Goal: Find specific page/section: Find specific page/section

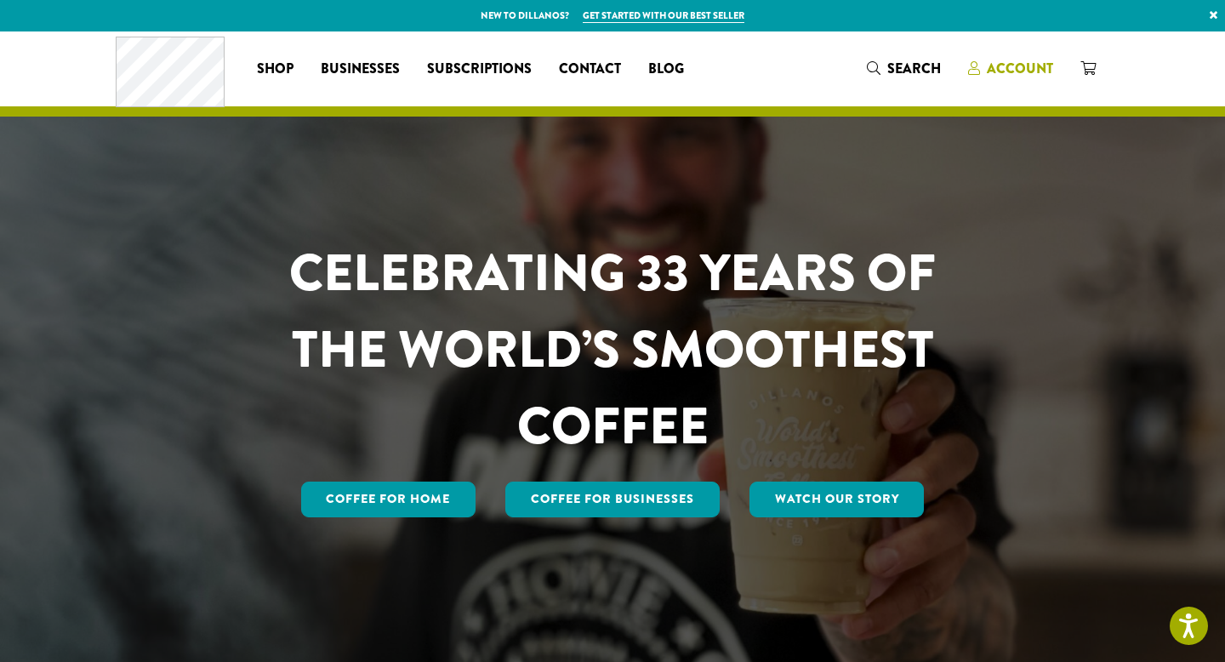
click at [1007, 76] on span "Account" at bounding box center [1020, 69] width 66 height 20
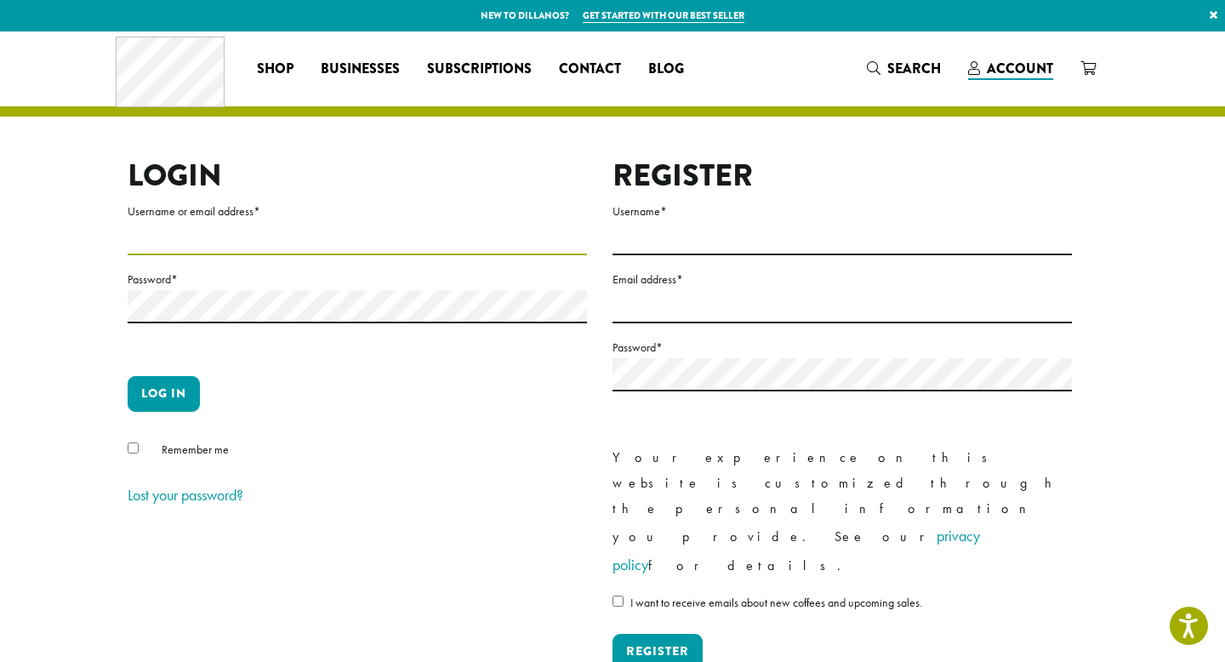
click at [443, 249] on input "Username or email address *" at bounding box center [357, 238] width 459 height 33
type input "**********"
click at [154, 400] on button "Log in" at bounding box center [164, 394] width 72 height 36
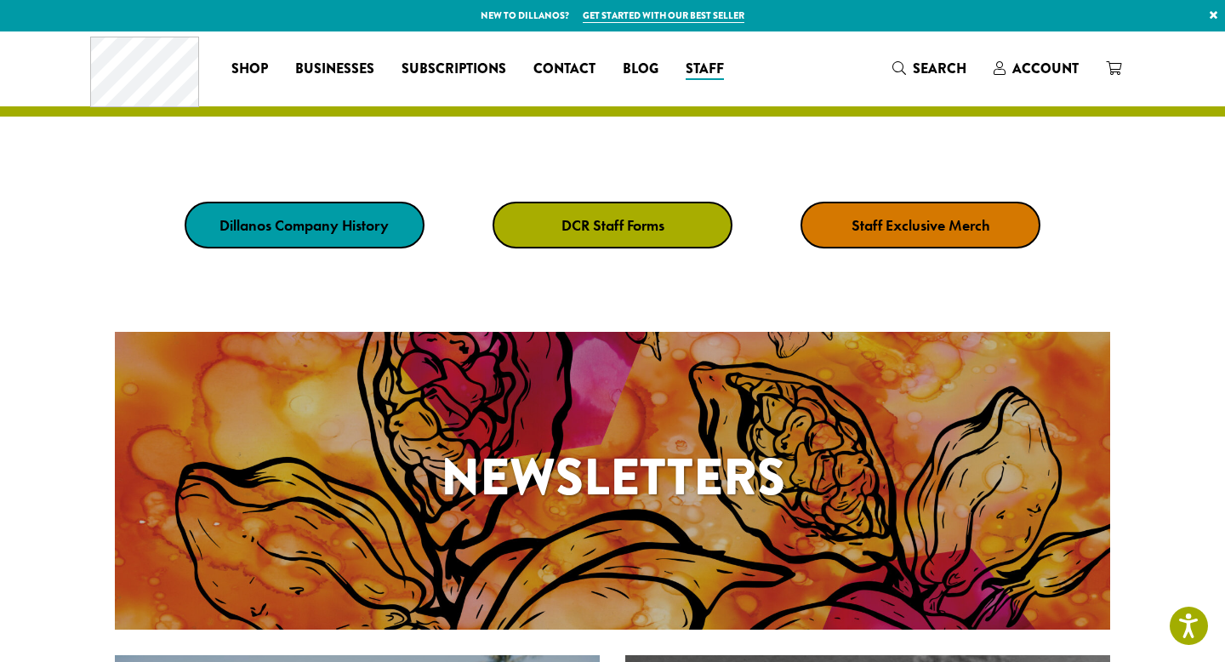
click at [585, 241] on link "DCR Staff Forms" at bounding box center [613, 225] width 240 height 47
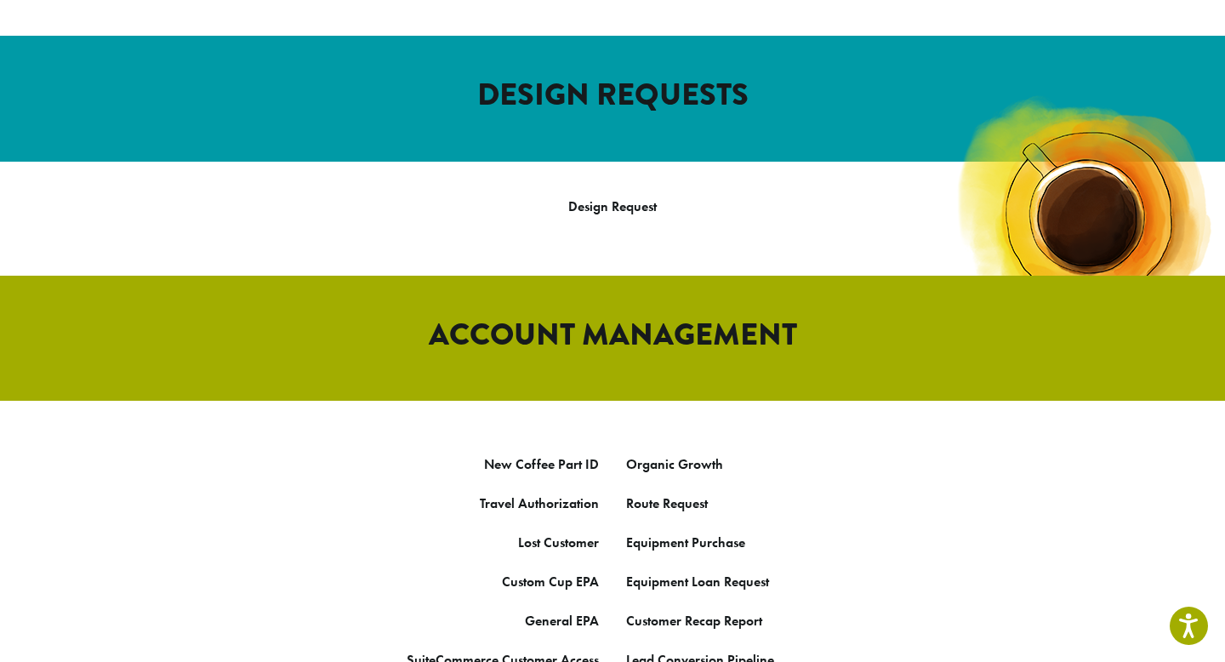
scroll to position [656, 0]
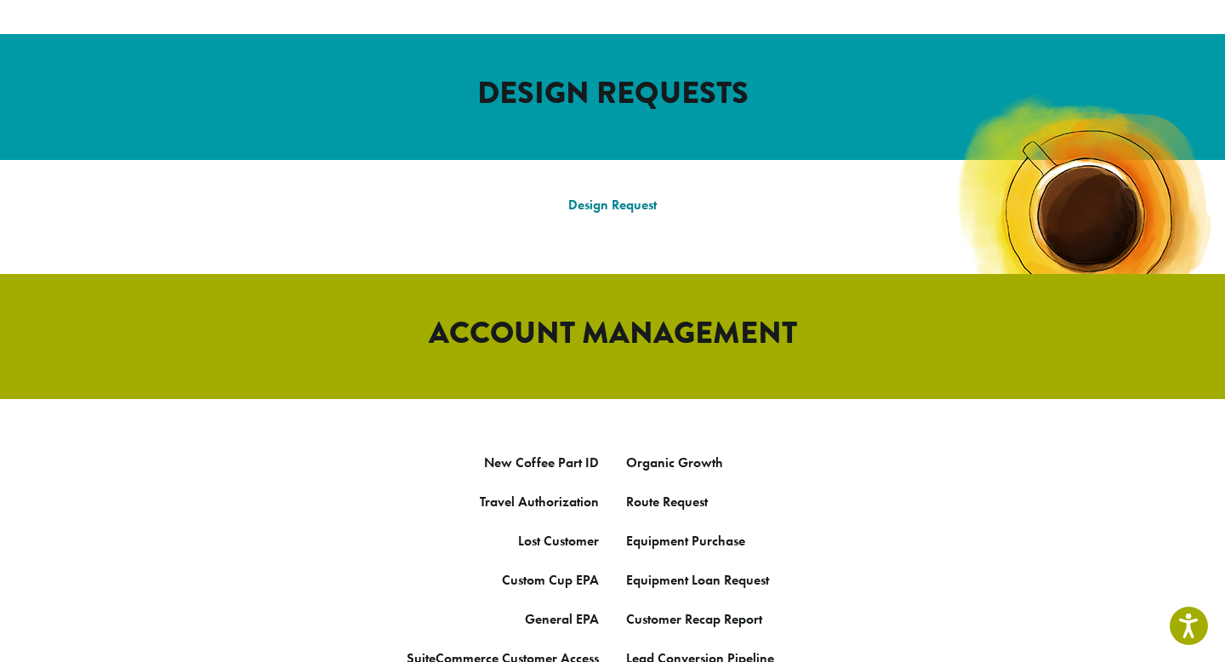
click at [608, 196] on link "Design Request" at bounding box center [612, 205] width 88 height 18
